Goal: Communication & Community: Participate in discussion

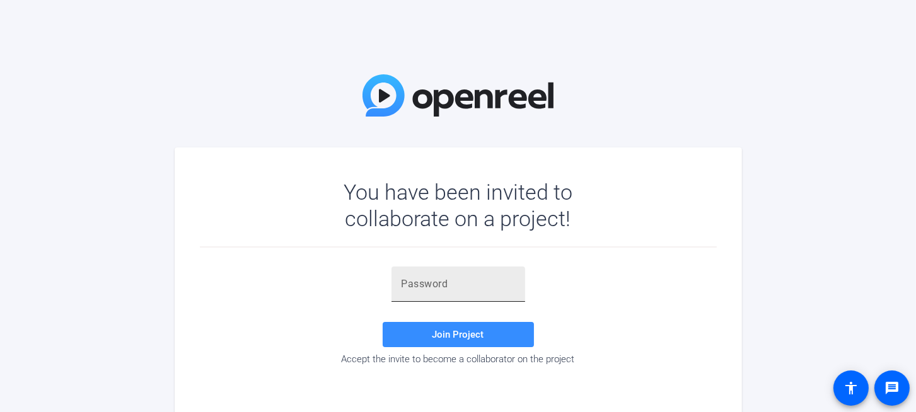
click at [437, 284] on input "text" at bounding box center [457, 284] width 113 height 15
paste input "'c;;PI"
type input "'c;;PI"
click at [458, 335] on span "Join Project" at bounding box center [458, 334] width 52 height 11
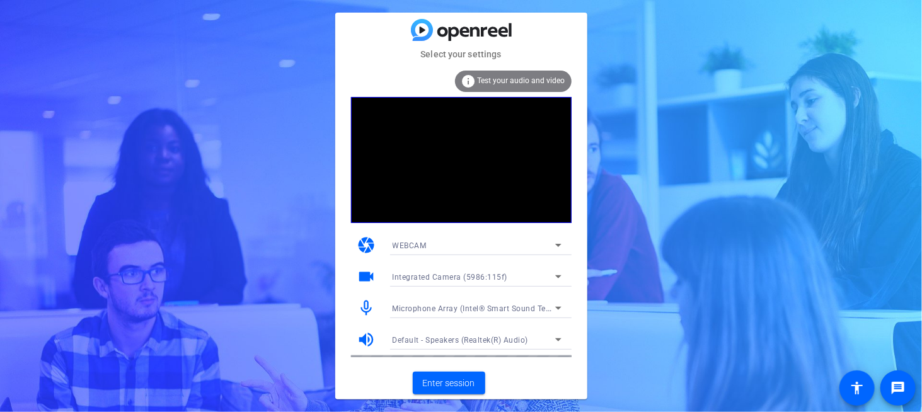
click at [557, 306] on icon at bounding box center [558, 308] width 15 height 15
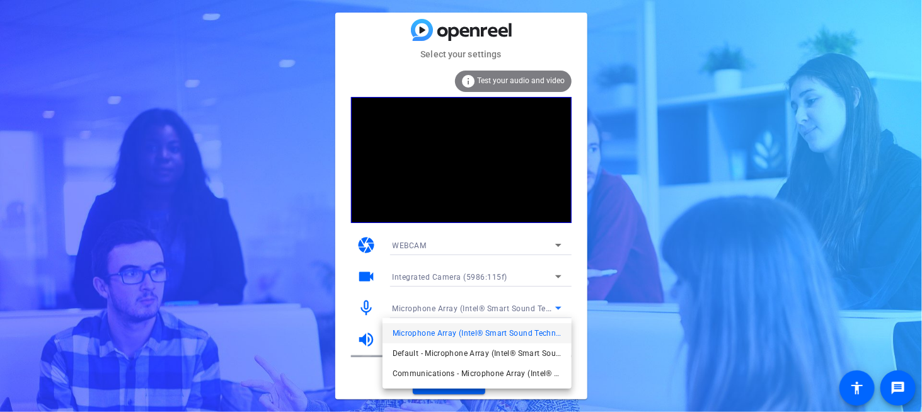
click at [593, 297] on div at bounding box center [461, 206] width 922 height 412
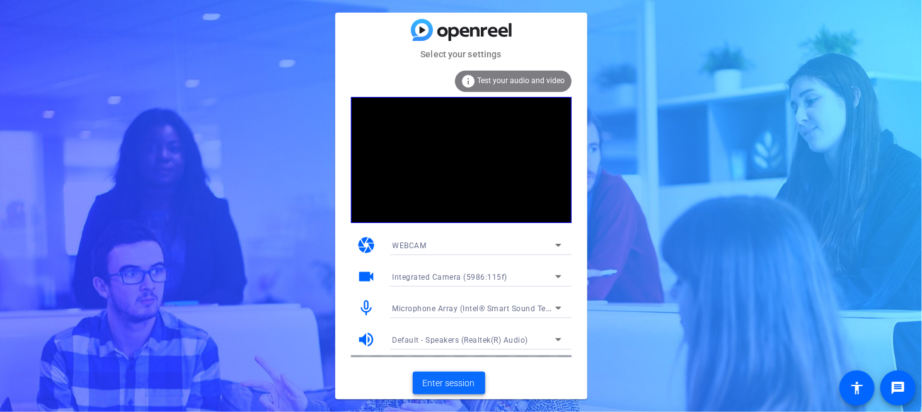
click at [435, 384] on span "Enter session" at bounding box center [449, 383] width 52 height 13
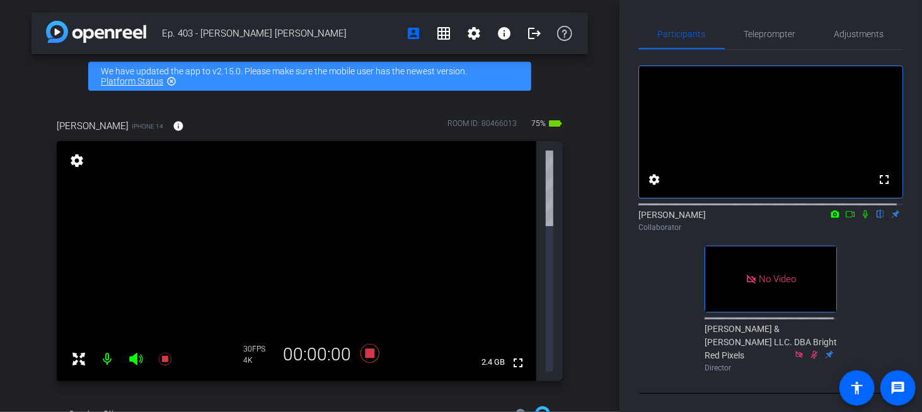
click at [860, 219] on icon at bounding box center [865, 214] width 10 height 9
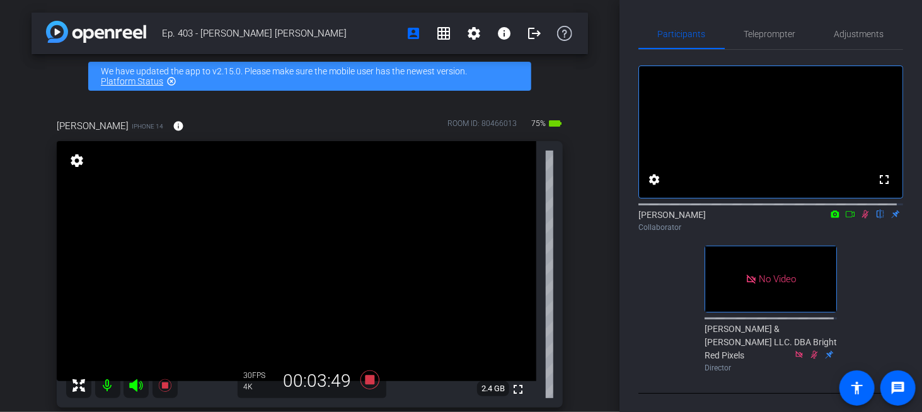
click at [845, 219] on icon at bounding box center [850, 214] width 10 height 9
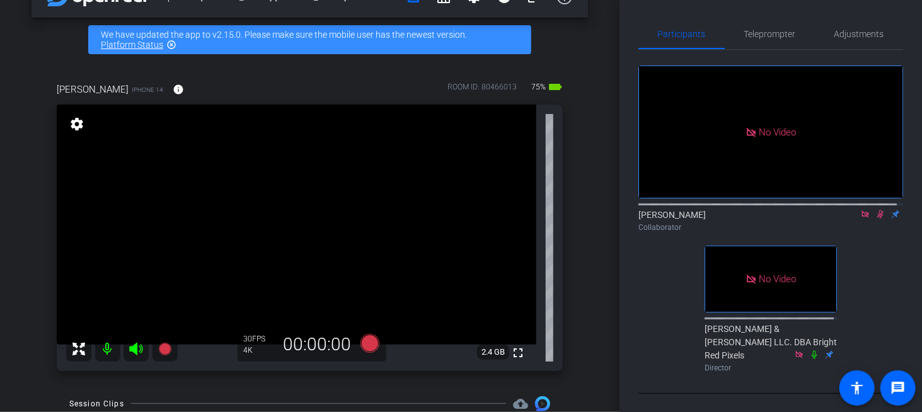
scroll to position [38, 0]
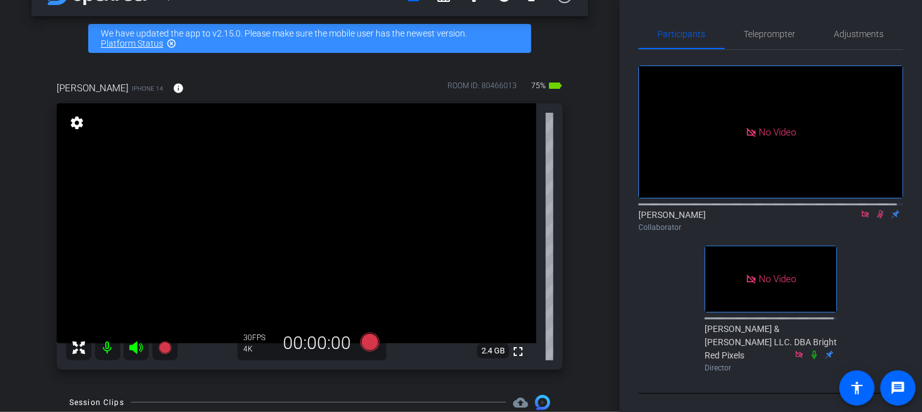
click at [580, 236] on div "[PERSON_NAME] iPhone 14 info ROOM ID: 80466013 75% battery_std fullscreen setti…" at bounding box center [310, 221] width 556 height 322
click at [870, 233] on div "Collaborator" at bounding box center [770, 227] width 265 height 11
click at [877, 219] on icon at bounding box center [880, 214] width 7 height 8
click at [871, 263] on div "No Video [PERSON_NAME] Collaborator No Video [PERSON_NAME] & [PERSON_NAME] LLC.…" at bounding box center [770, 214] width 265 height 328
click at [870, 262] on div "No Video [PERSON_NAME] Collaborator No Video [PERSON_NAME] & [PERSON_NAME] LLC.…" at bounding box center [770, 214] width 265 height 328
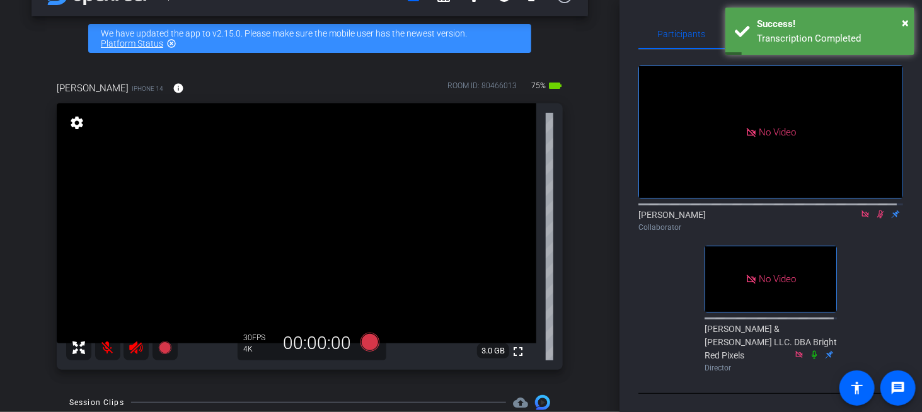
click at [875, 219] on icon at bounding box center [880, 214] width 10 height 9
